Goal: Task Accomplishment & Management: Use online tool/utility

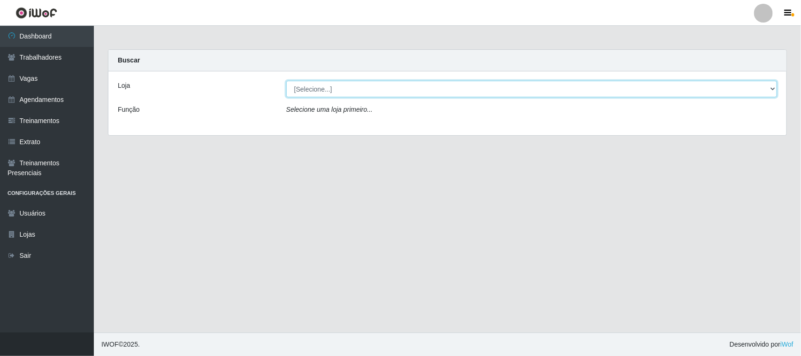
click at [772, 87] on select "[Selecione...] [GEOGRAPHIC_DATA]" at bounding box center [531, 89] width 491 height 16
select select "65"
click at [286, 81] on select "[Selecione...] [GEOGRAPHIC_DATA]" at bounding box center [531, 89] width 491 height 16
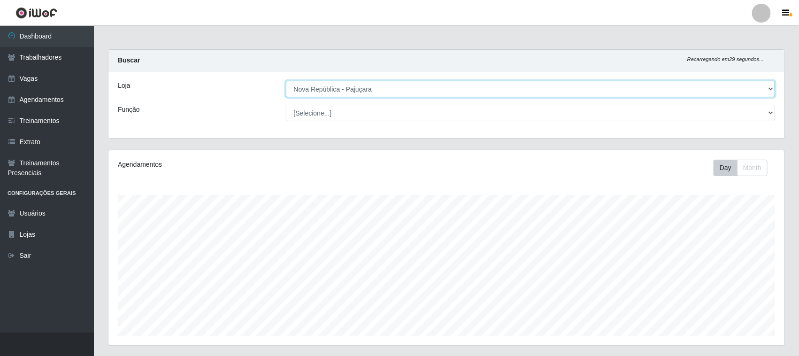
scroll to position [195, 676]
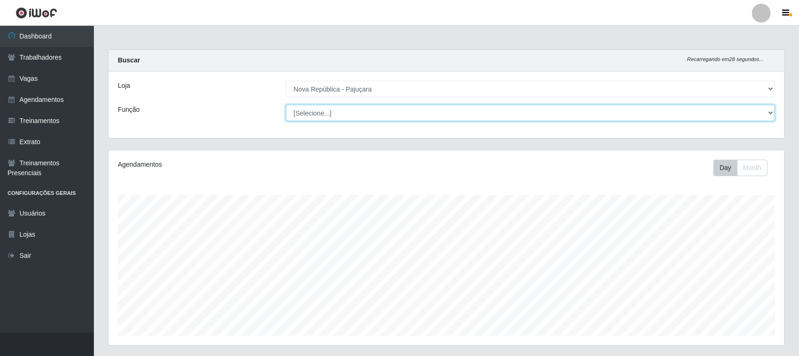
click at [769, 112] on select "[Selecione...] Balconista Operador de Caixa Repositor" at bounding box center [531, 113] width 490 height 16
click at [768, 113] on select "[Selecione...] Balconista Operador de Caixa Repositor" at bounding box center [531, 113] width 490 height 16
select select "22"
click at [286, 105] on select "[Selecione...] Balconista Operador de Caixa Repositor" at bounding box center [531, 113] width 490 height 16
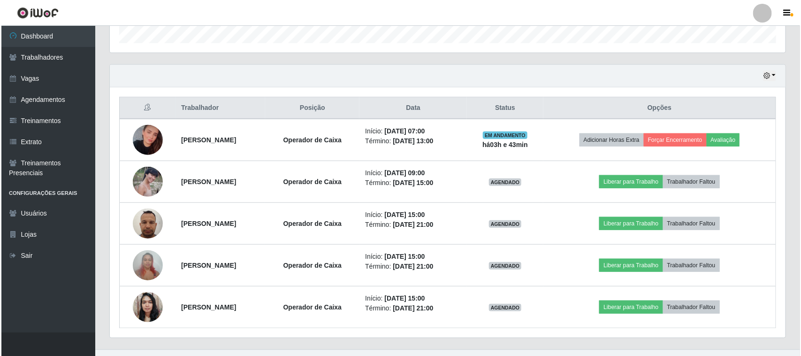
scroll to position [293, 0]
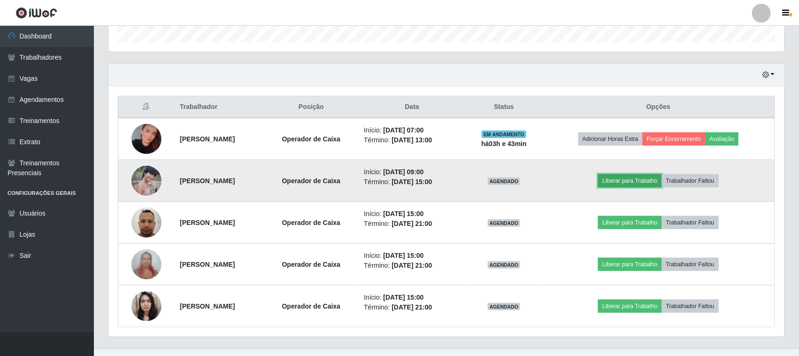
click at [651, 177] on button "Liberar para Trabalho" at bounding box center [629, 180] width 63 height 13
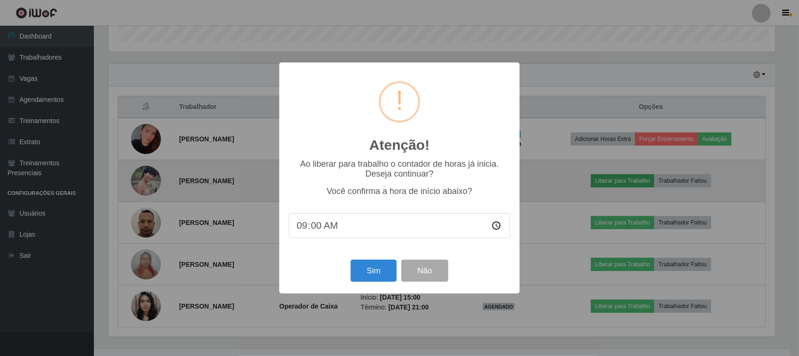
scroll to position [195, 670]
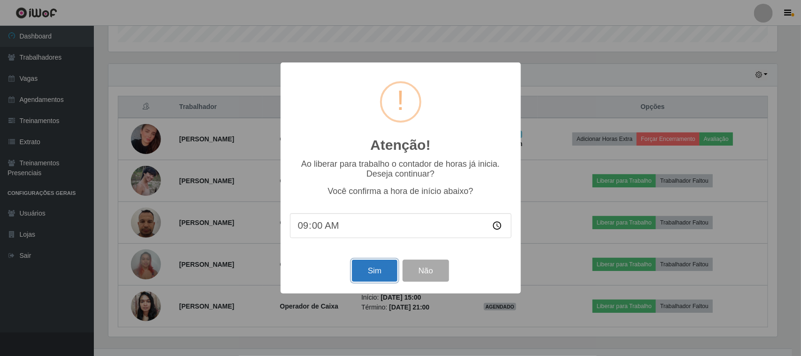
click at [380, 277] on button "Sim" at bounding box center [375, 271] width 46 height 22
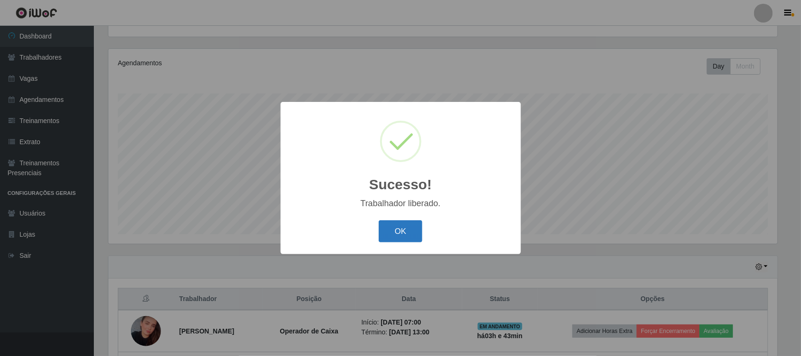
click at [405, 240] on button "OK" at bounding box center [401, 231] width 44 height 22
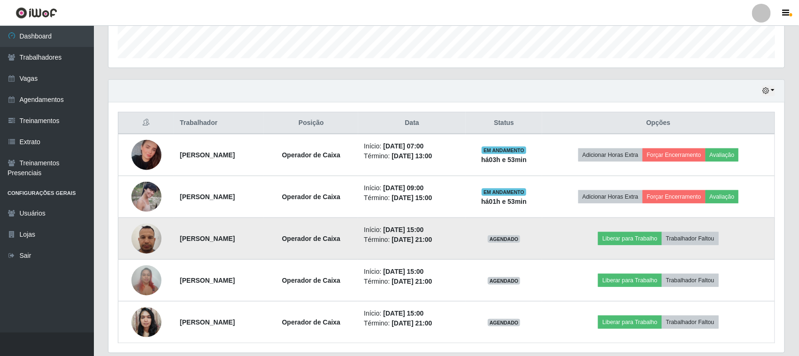
scroll to position [310, 0]
